Goal: Find specific page/section: Find specific page/section

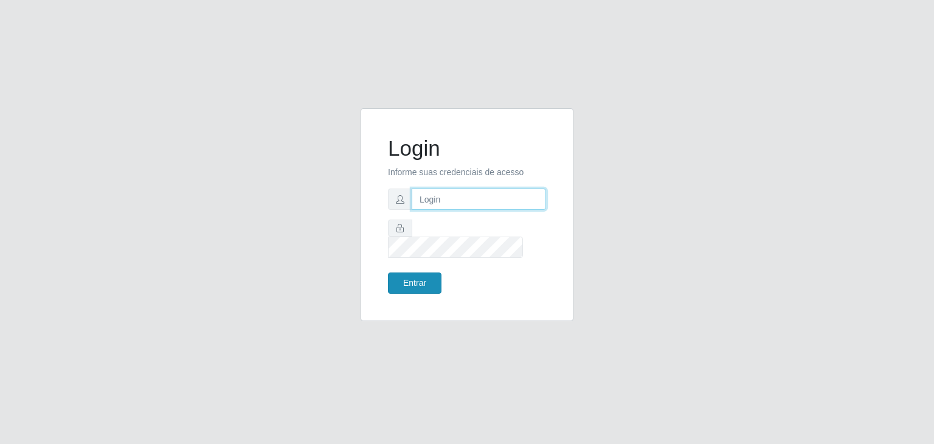
type input "jeisonrede@compras"
click at [405, 278] on button "Entrar" at bounding box center [415, 283] width 54 height 21
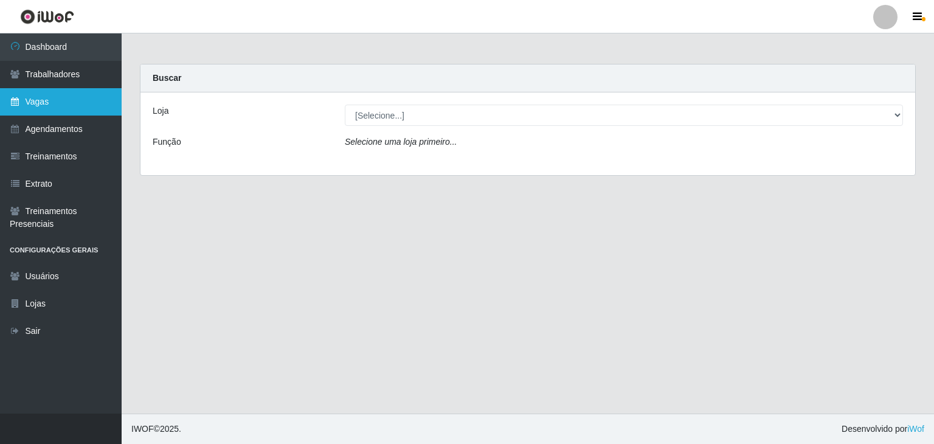
click at [42, 96] on link "Vagas" at bounding box center [61, 101] width 122 height 27
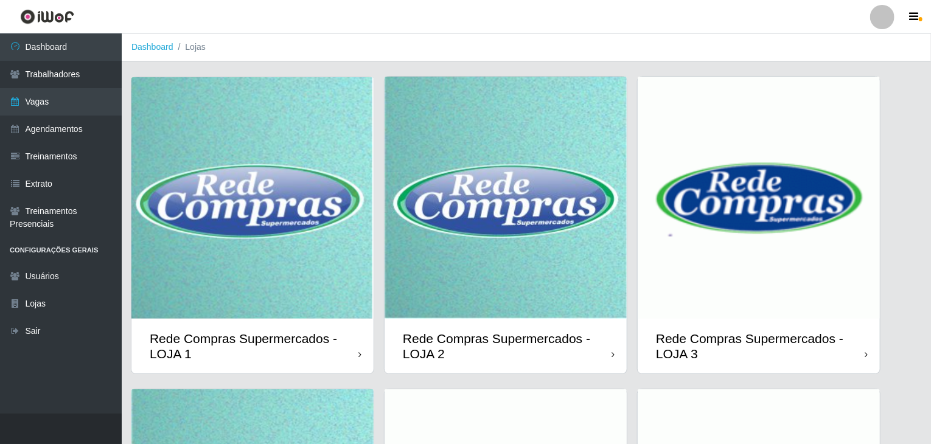
click at [492, 317] on img at bounding box center [505, 198] width 242 height 242
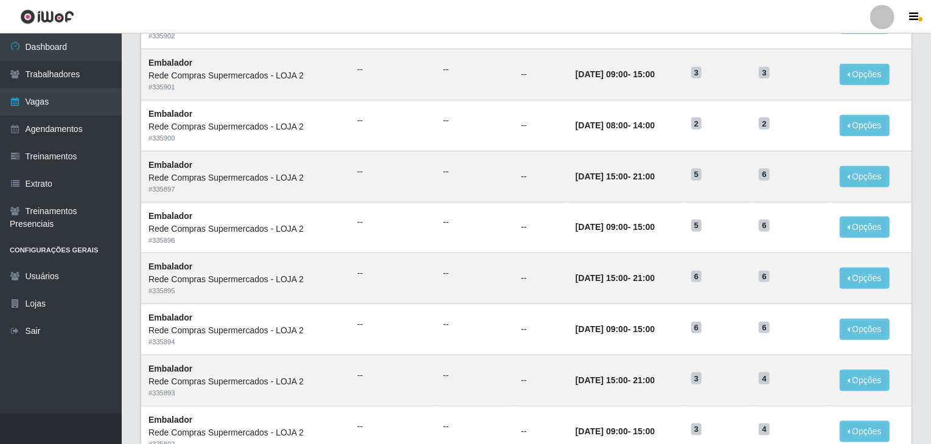
scroll to position [583, 0]
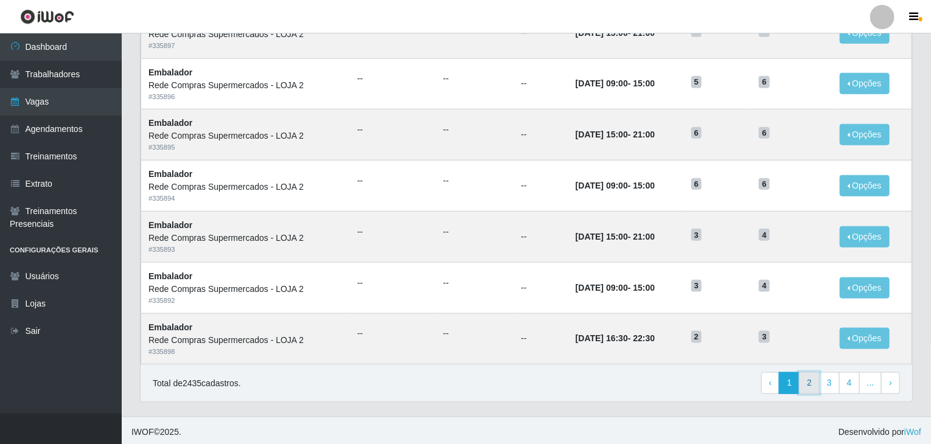
click at [811, 375] on link "2" at bounding box center [809, 383] width 21 height 22
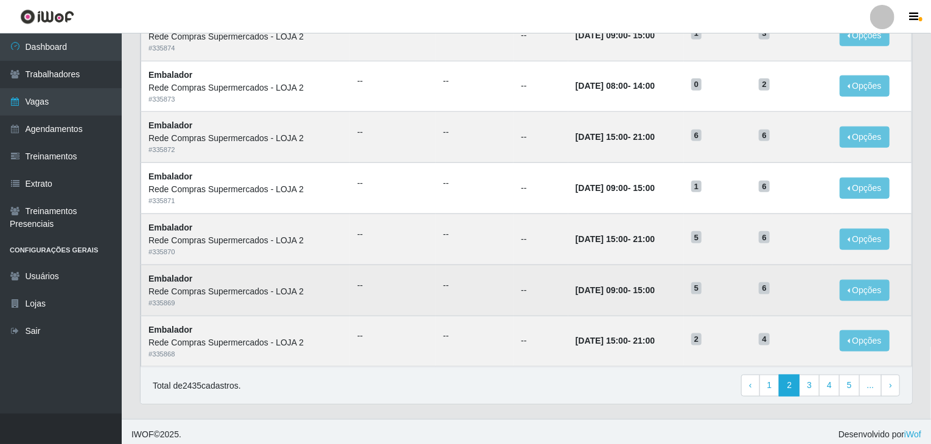
scroll to position [583, 0]
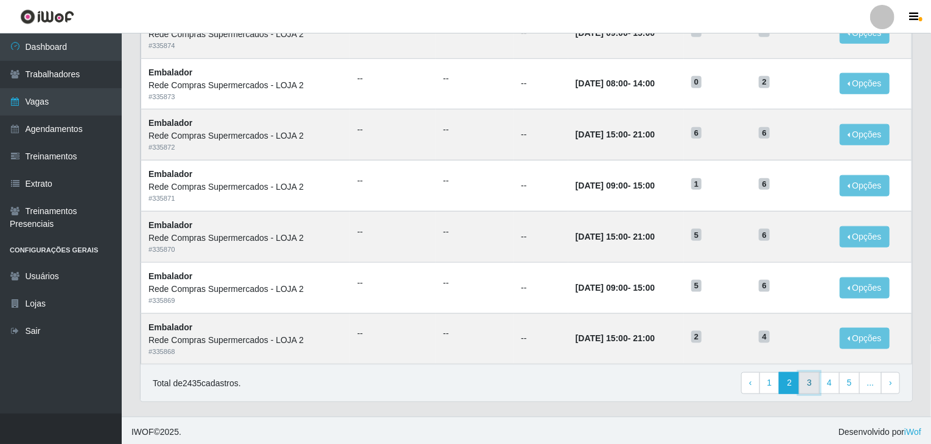
click at [809, 380] on link "3" at bounding box center [809, 383] width 21 height 22
